Goal: Check status

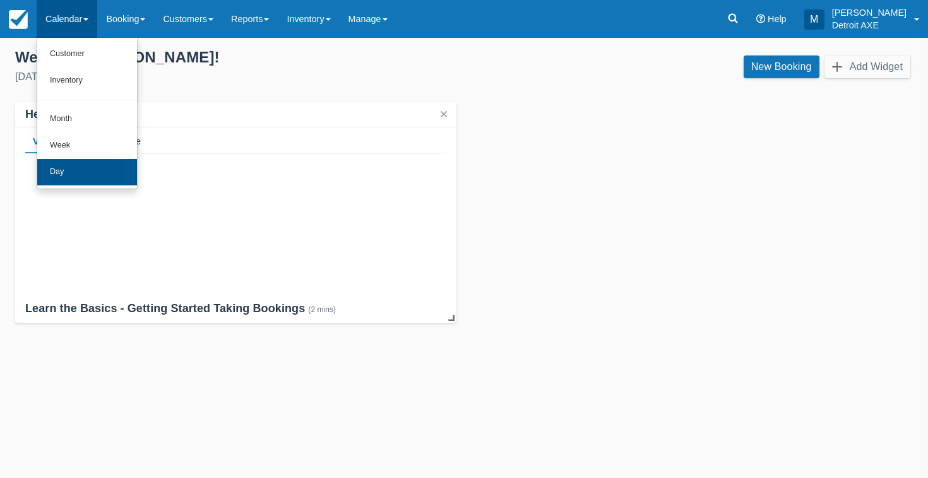
click at [101, 167] on link "Day" at bounding box center [87, 172] width 100 height 27
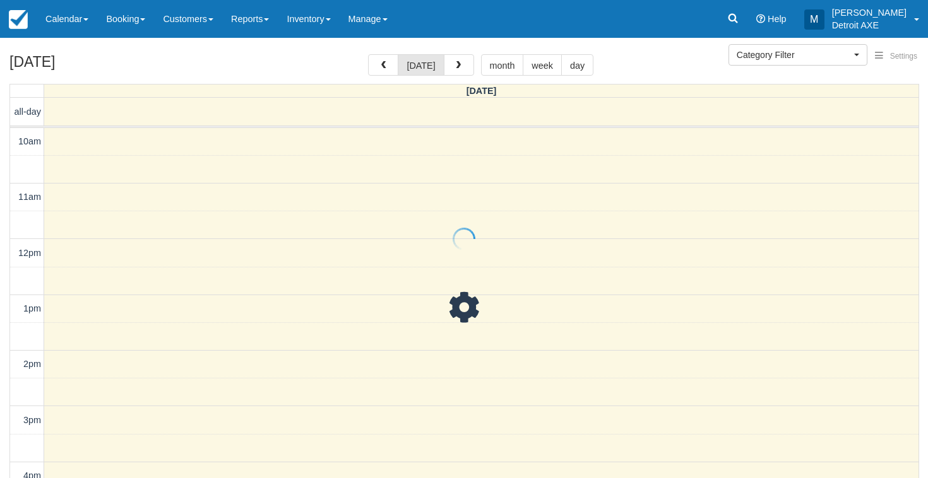
select select
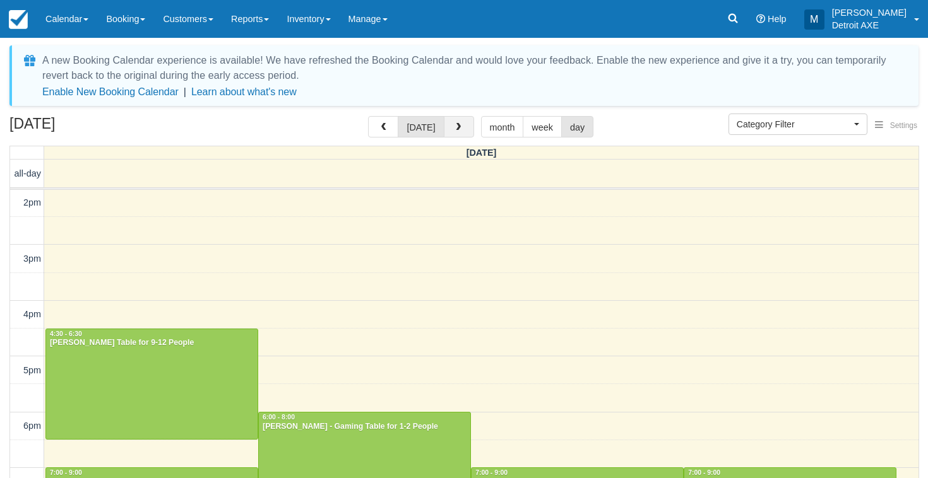
click at [454, 126] on span "button" at bounding box center [458, 127] width 9 height 9
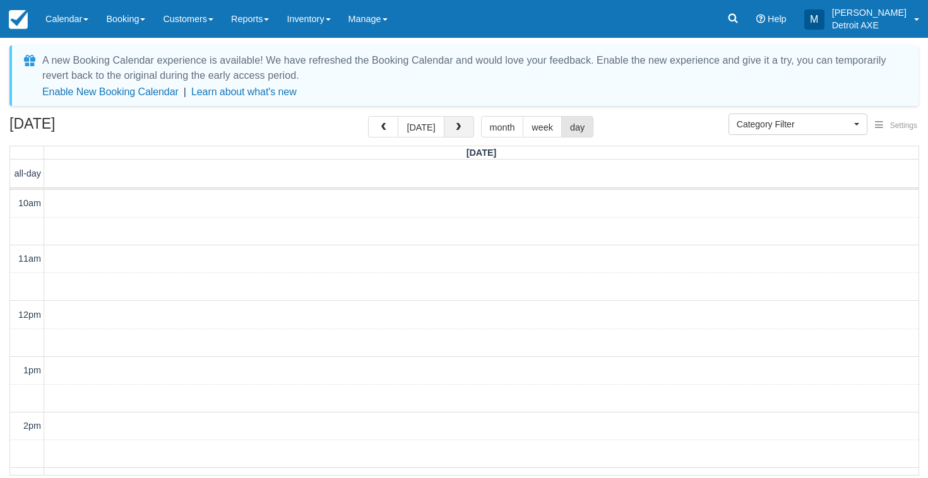
scroll to position [223, 0]
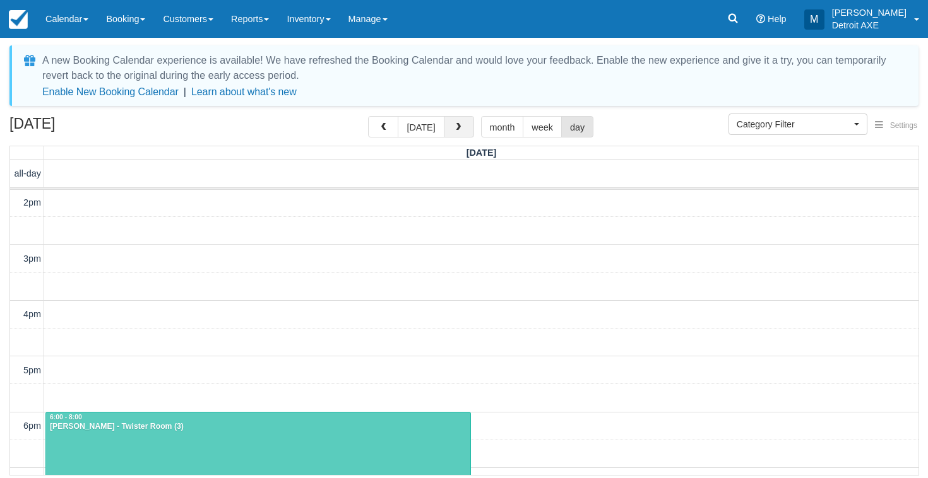
click at [454, 126] on span "button" at bounding box center [458, 127] width 9 height 9
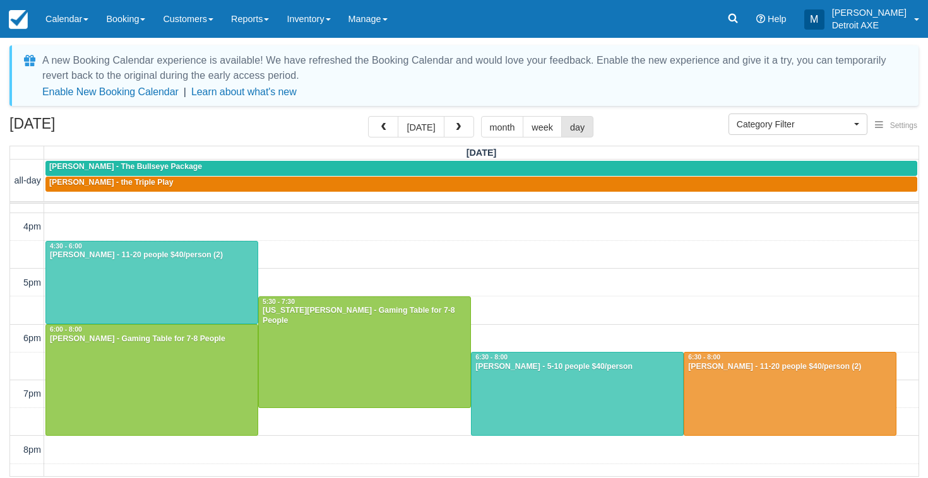
scroll to position [326, 0]
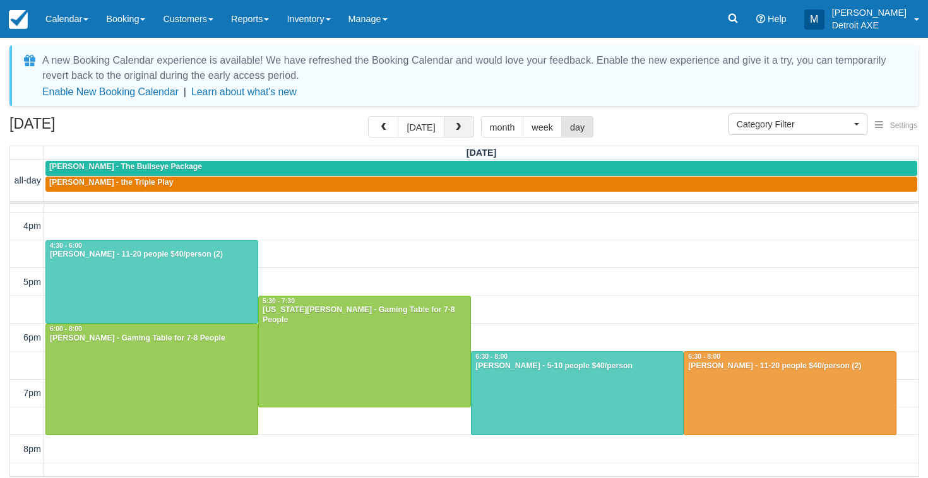
click at [462, 124] on button "button" at bounding box center [459, 126] width 30 height 21
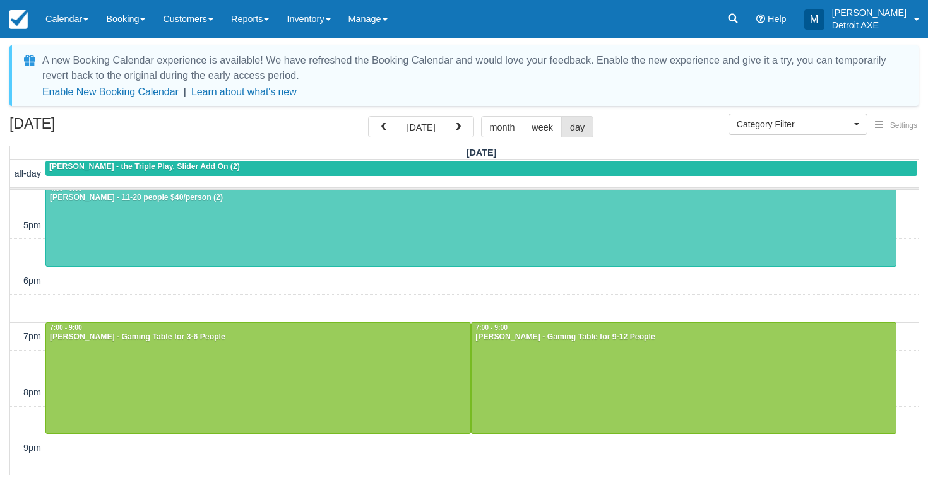
scroll to position [370, 0]
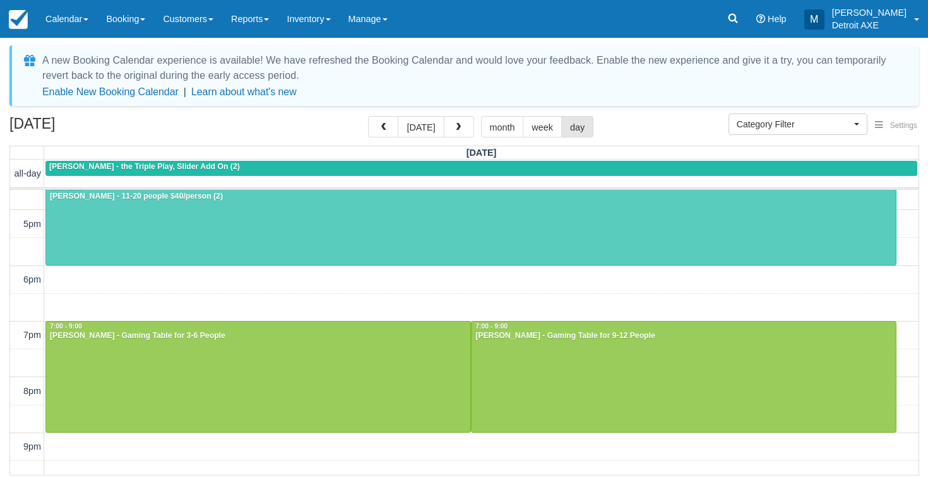
click at [514, 398] on div at bounding box center [683, 377] width 424 height 110
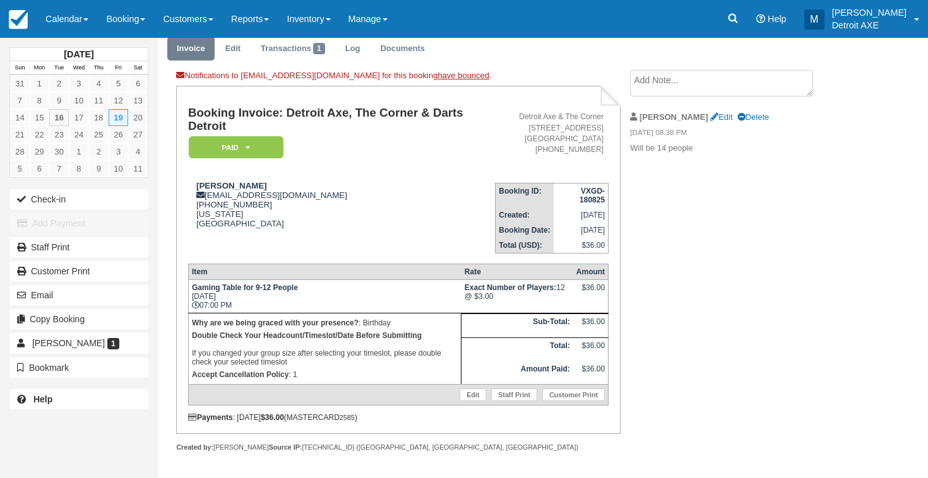
scroll to position [45, 0]
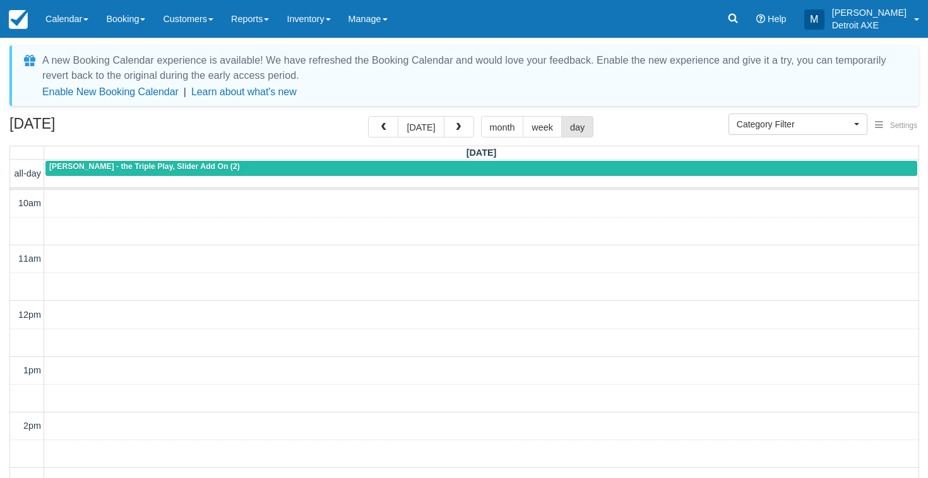
select select
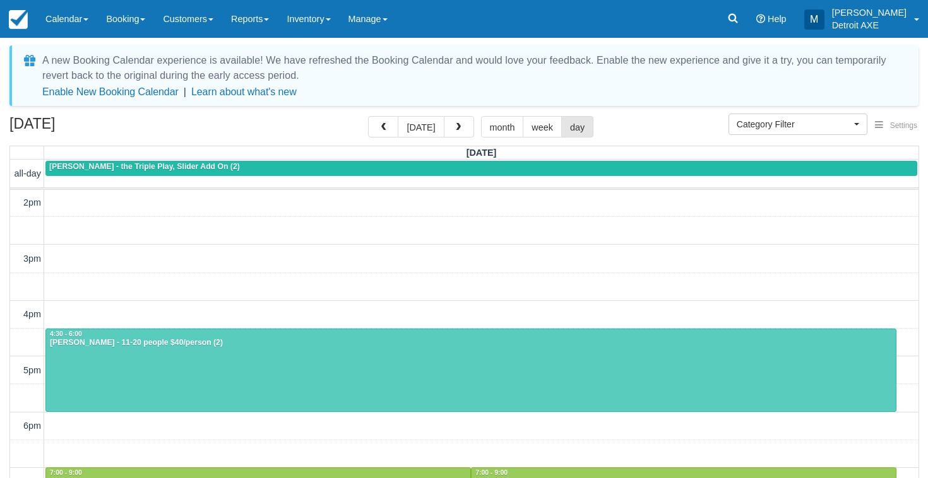
click at [168, 387] on div at bounding box center [470, 370] width 849 height 83
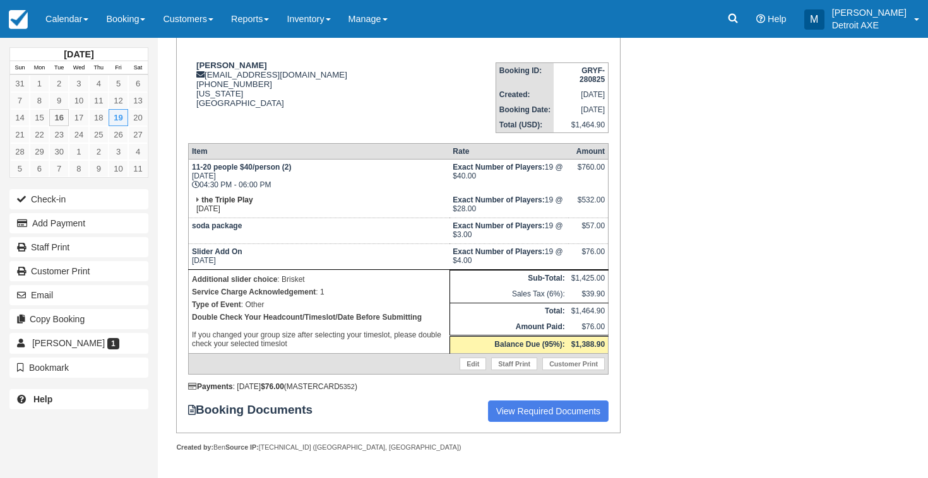
scroll to position [165, 0]
